Goal: Transaction & Acquisition: Purchase product/service

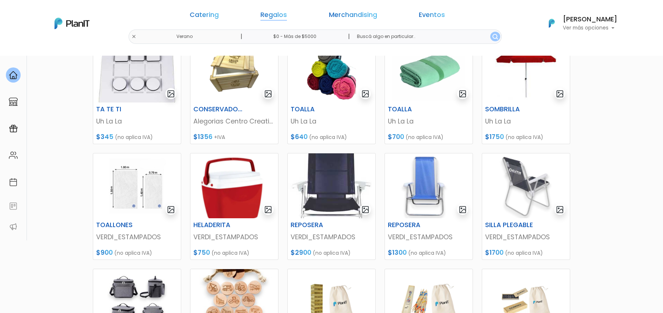
click at [286, 14] on link "Regalos" at bounding box center [273, 16] width 27 height 9
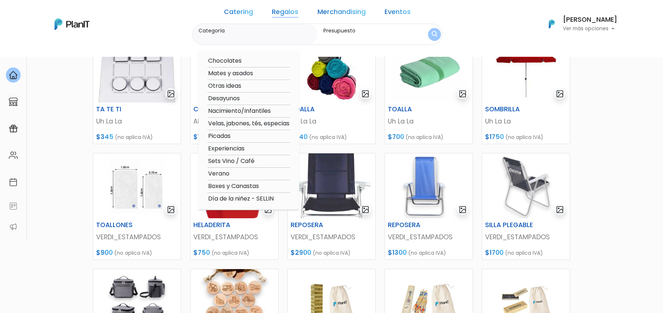
click at [251, 199] on option "Día de la niñez - SELLIN" at bounding box center [248, 198] width 83 height 9
type input "Día de la niñez - SELLIN"
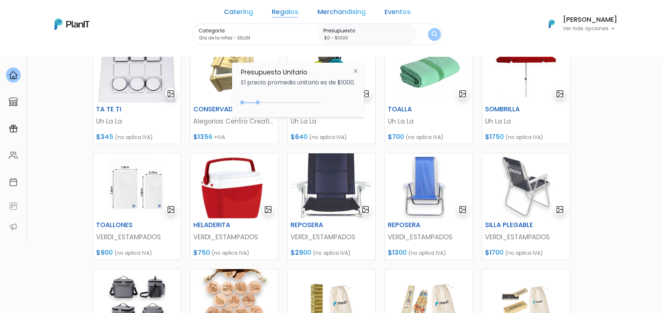
type input "$0 - $4700"
click at [316, 101] on div "0 : 1000 0 1000" at bounding box center [282, 103] width 77 height 7
click at [432, 35] on img "submit" at bounding box center [435, 34] width 6 height 7
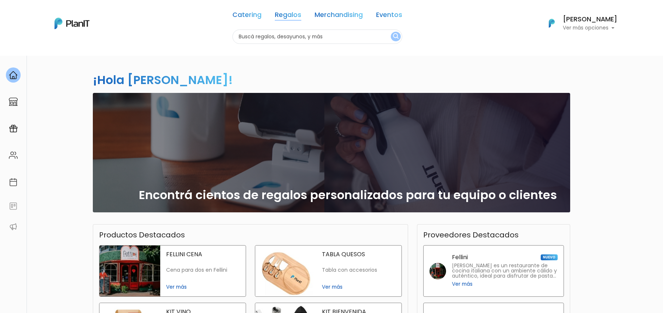
click at [286, 19] on link "Regalos" at bounding box center [288, 16] width 27 height 9
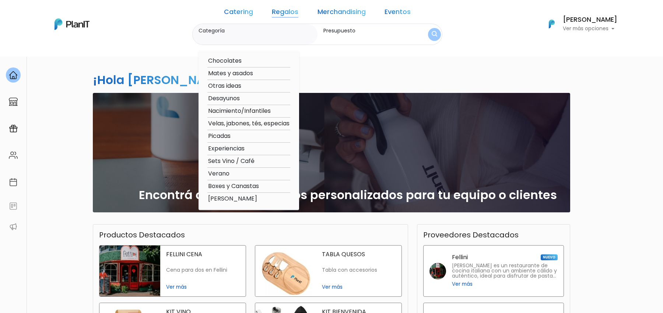
click at [246, 172] on option "Verano" at bounding box center [248, 173] width 83 height 9
type input "Verano"
type input "$0 - $1000"
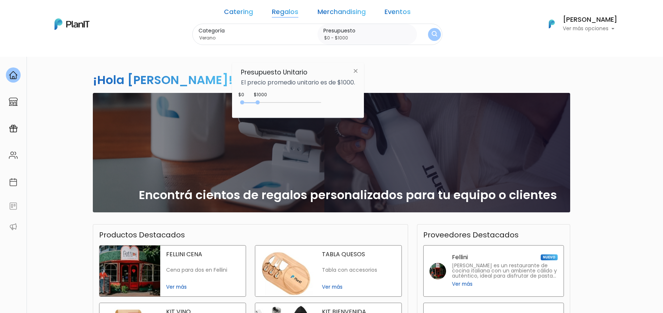
click at [319, 102] on div "0 : 1000 0 1000" at bounding box center [282, 103] width 77 height 7
click at [427, 32] on button "submit" at bounding box center [434, 34] width 14 height 14
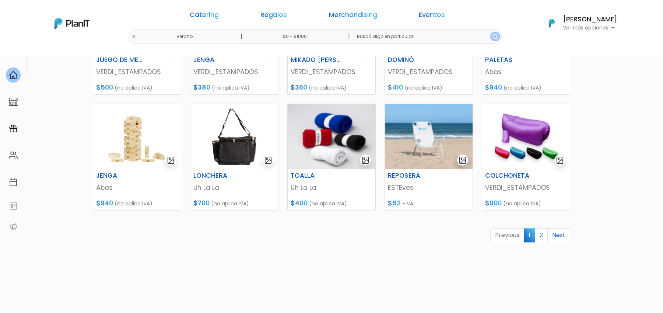
scroll to position [203, 0]
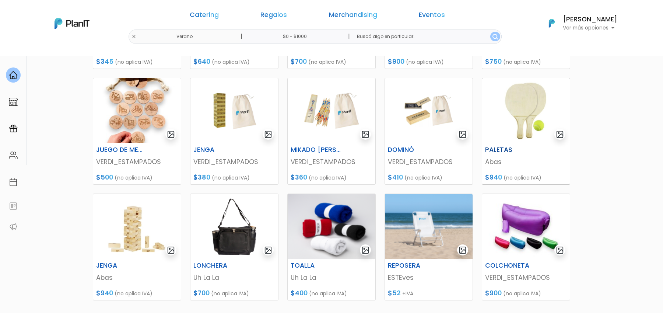
click at [516, 123] on img at bounding box center [526, 110] width 88 height 65
